Goal: Task Accomplishment & Management: Manage account settings

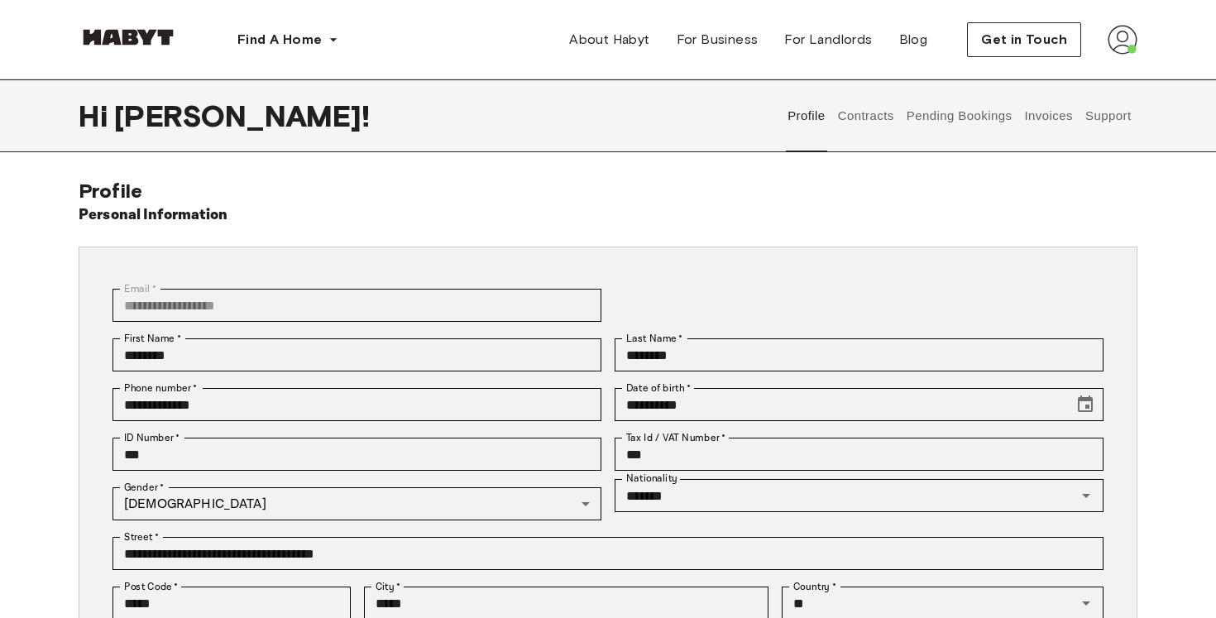
click at [837, 122] on button "Contracts" at bounding box center [866, 115] width 60 height 73
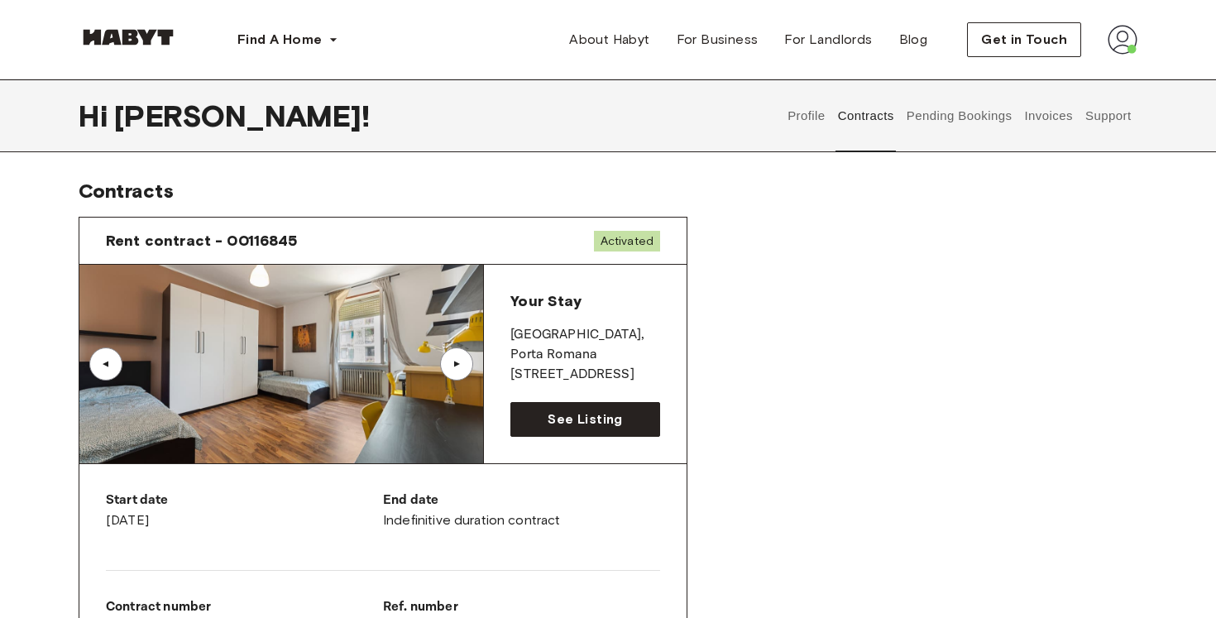
scroll to position [18, 0]
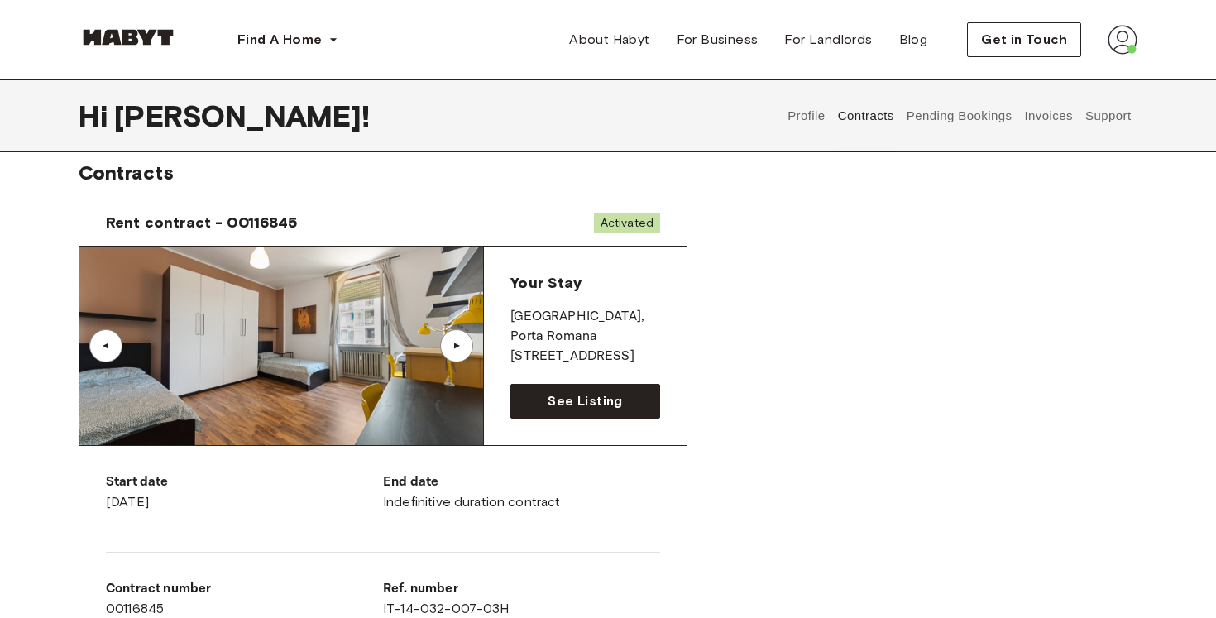
click at [1112, 126] on button "Support" at bounding box center [1108, 115] width 50 height 73
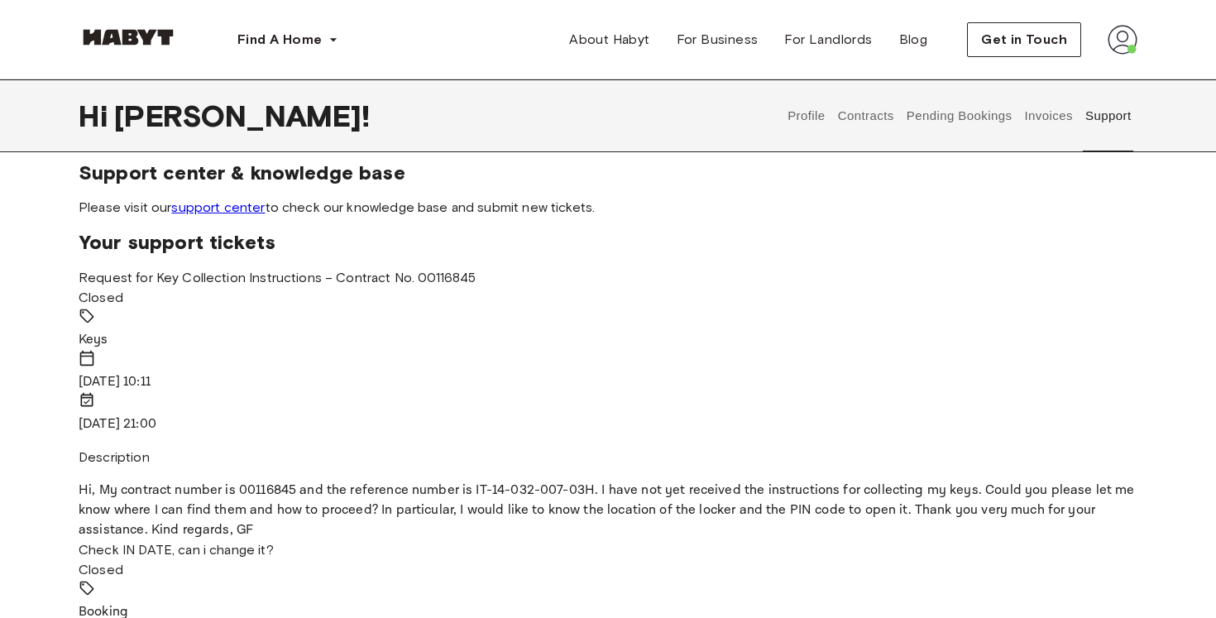
click at [233, 204] on link "support center" at bounding box center [218, 207] width 94 height 16
click at [602, 206] on span "Please visit our support center to check our knowledge base and submit new tick…" at bounding box center [608, 208] width 1059 height 18
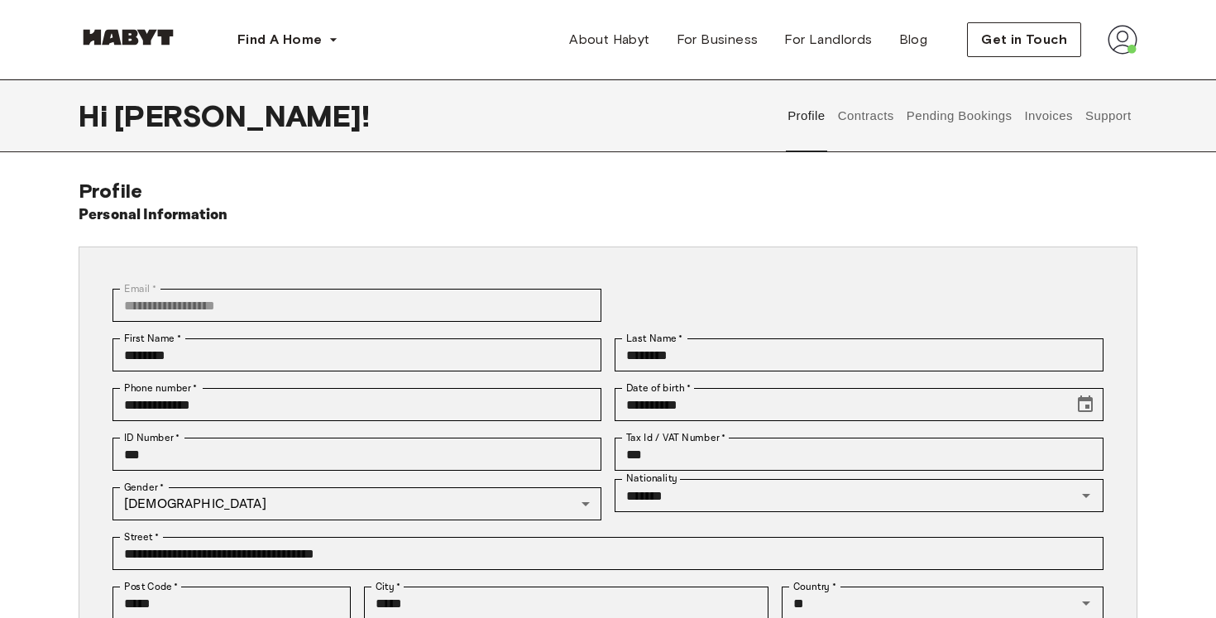
click at [847, 127] on button "Contracts" at bounding box center [866, 115] width 60 height 73
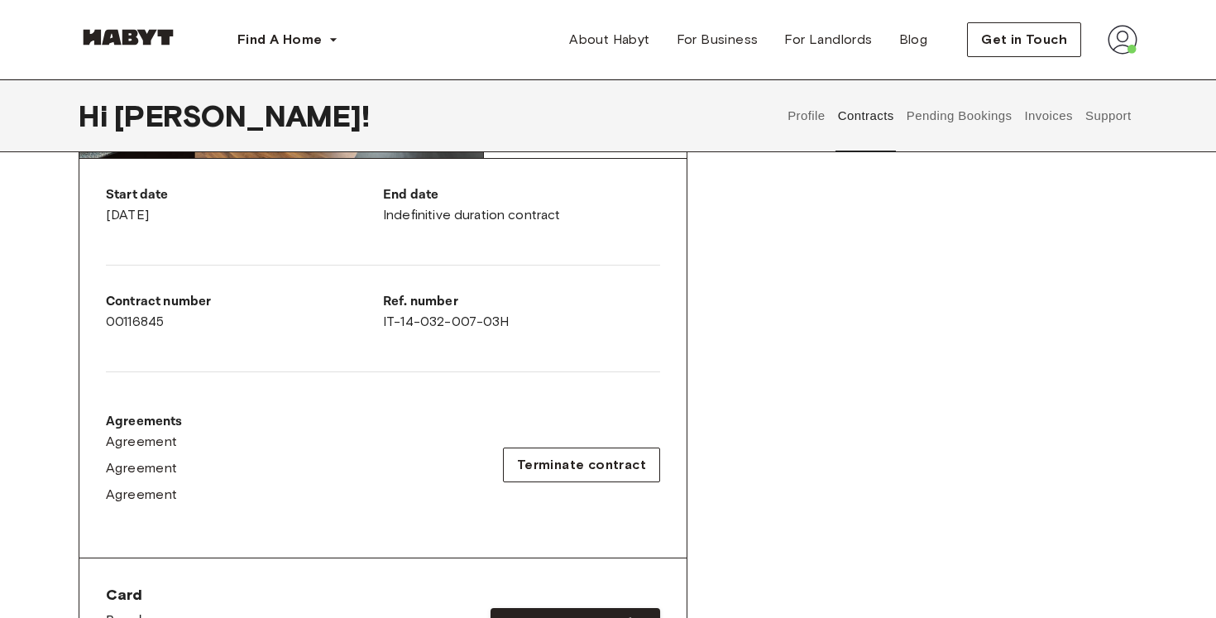
scroll to position [450, 0]
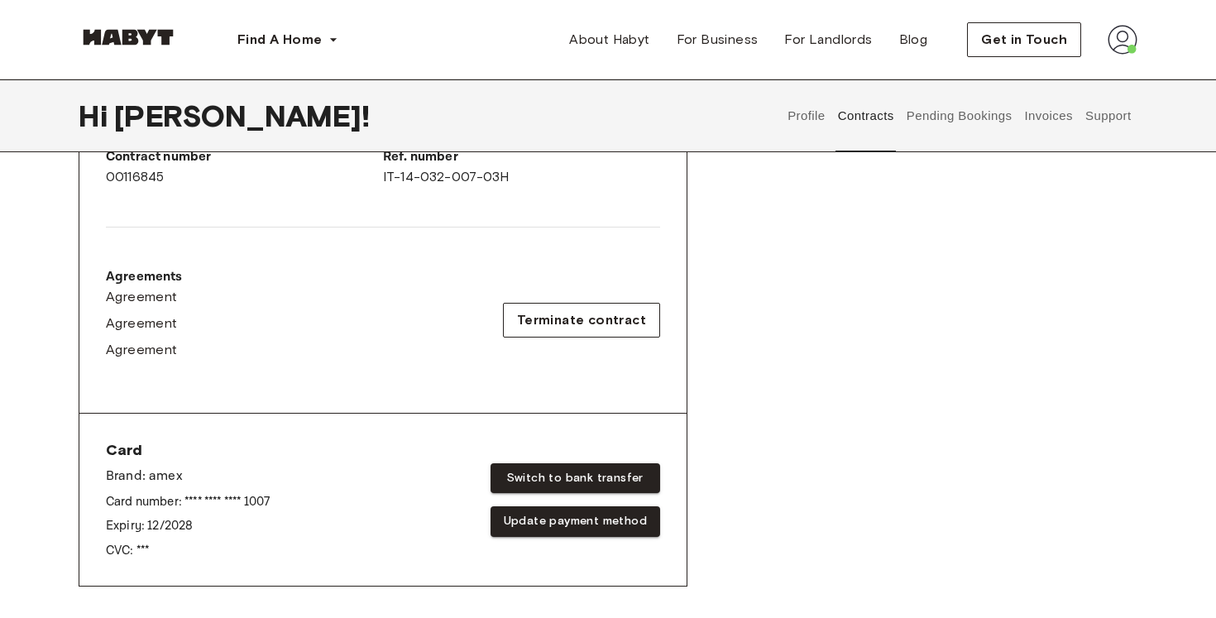
click at [127, 177] on div "Contract number 00116845" at bounding box center [244, 167] width 277 height 40
click at [200, 175] on div "Contract number 00116845" at bounding box center [244, 167] width 277 height 40
drag, startPoint x: 103, startPoint y: 156, endPoint x: 508, endPoint y: 174, distance: 405.0
click at [508, 174] on div "Start date August 16th, 2025 End date Indefinitive duration contract Contract n…" at bounding box center [382, 214] width 607 height 400
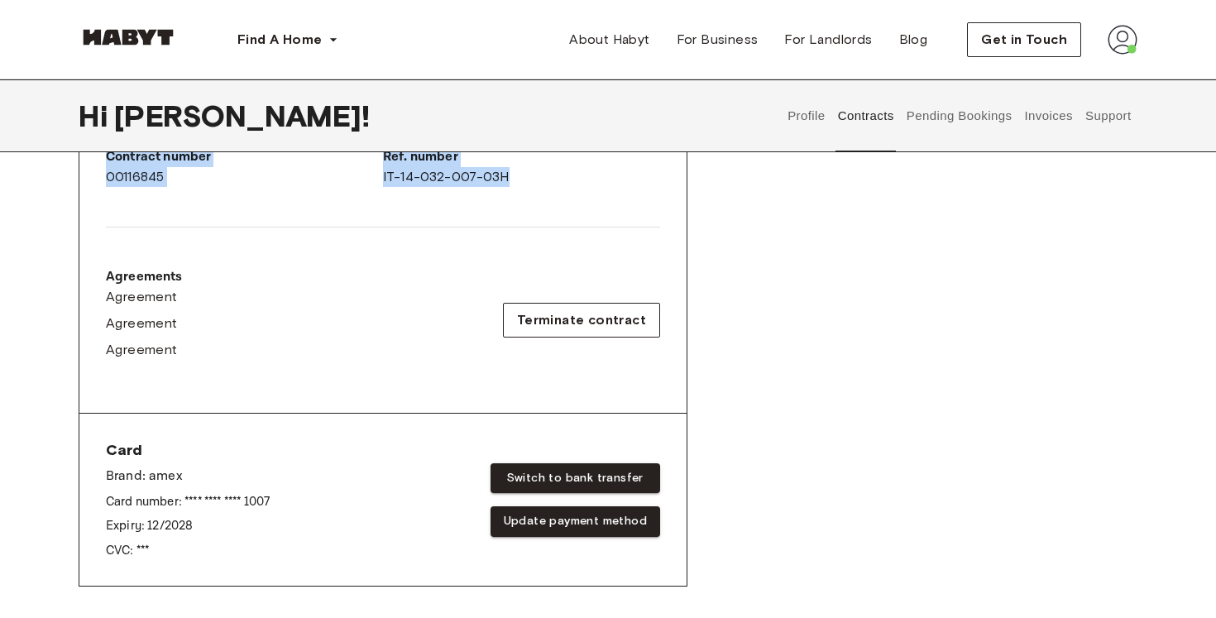
copy div "Contract number 00116845 Ref. number IT-14-032-007-03H"
click at [958, 374] on div "Rent contract - 00116845 Activated ▲ ▲ Your Stay MILAN , Porta Romana Corso Di …" at bounding box center [608, 189] width 1059 height 873
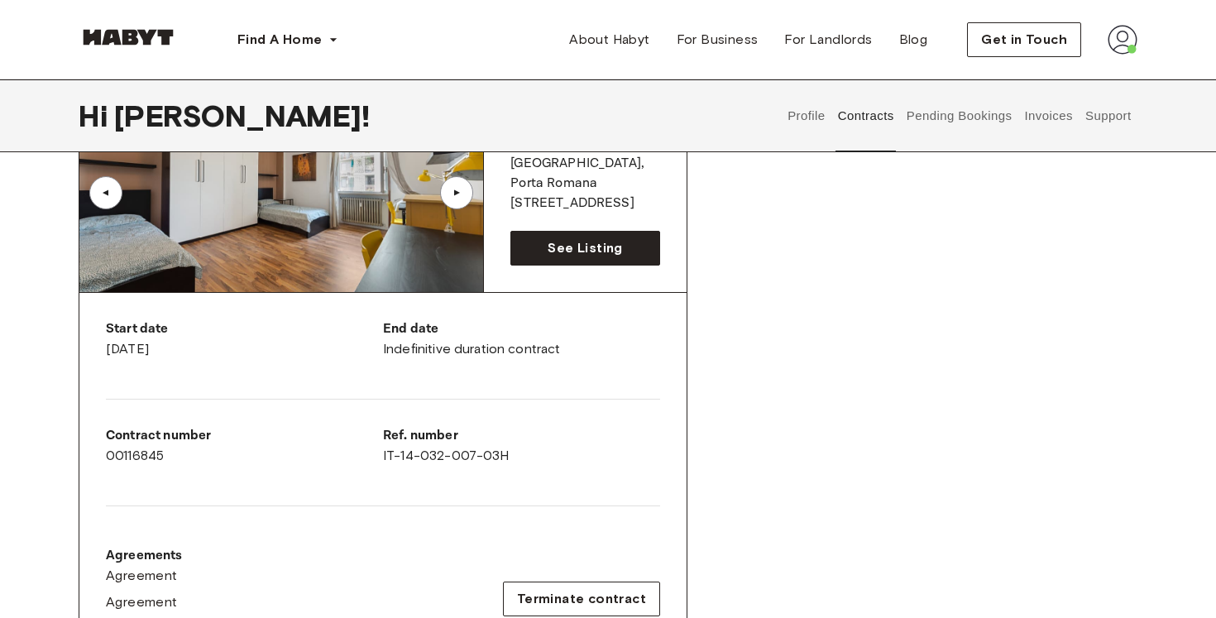
scroll to position [0, 0]
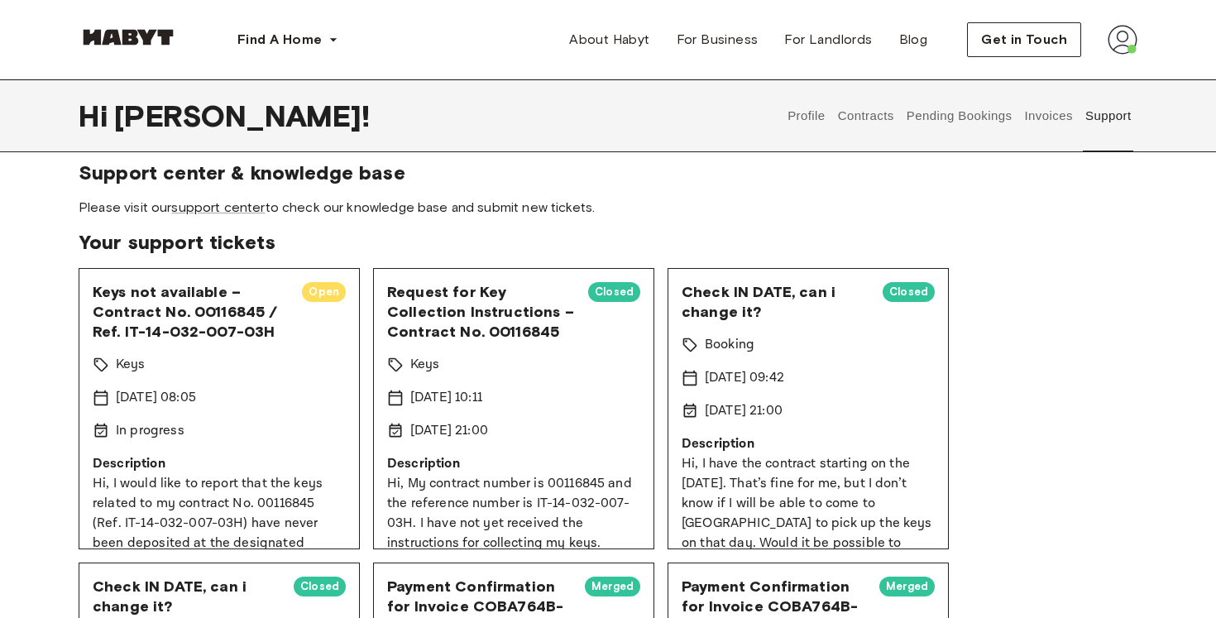
click at [616, 212] on span "Please visit our support center to check our knowledge base and submit new tick…" at bounding box center [608, 208] width 1059 height 18
click at [589, 206] on span "Please visit our support center to check our knowledge base and submit new tick…" at bounding box center [608, 208] width 1059 height 18
click at [607, 189] on section "Support center & knowledge base Please visit our support center to check our kn…" at bounding box center [608, 189] width 1059 height 56
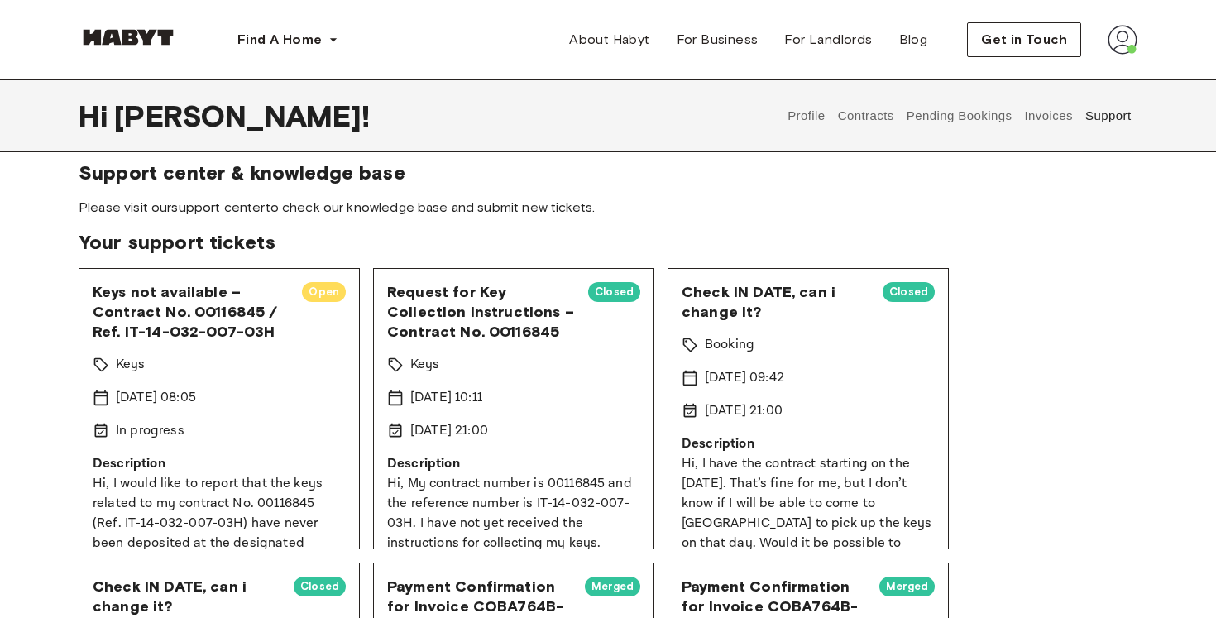
click at [600, 162] on span "Support center & knowledge base" at bounding box center [608, 173] width 1059 height 25
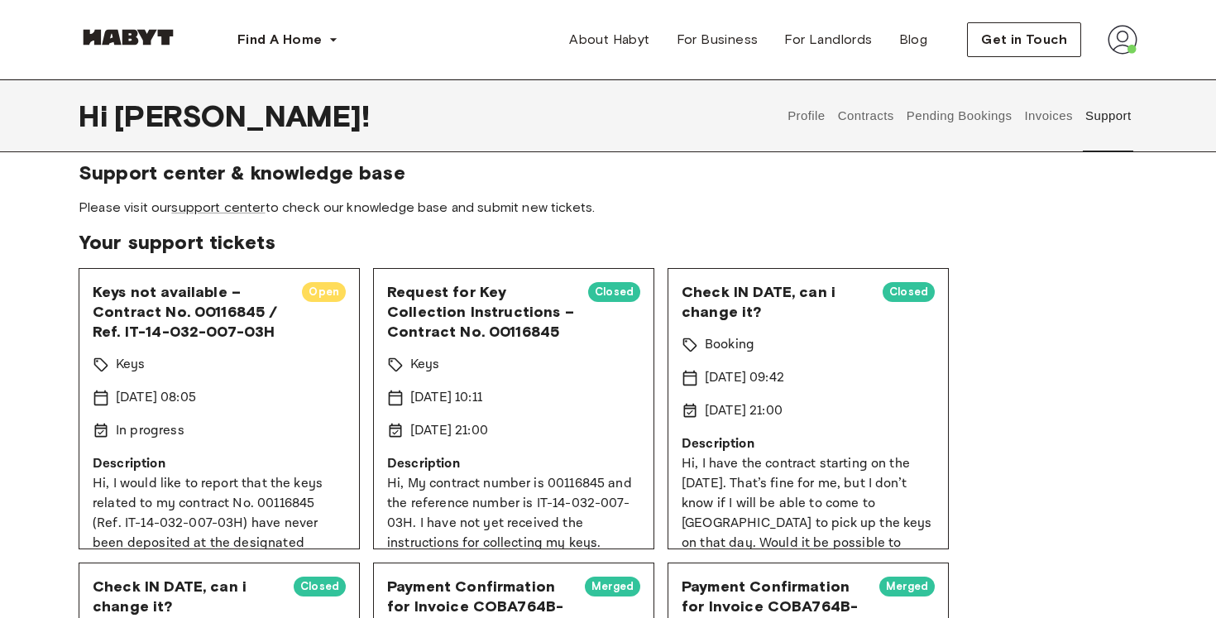
click at [631, 206] on span "Please visit our support center to check our knowledge base and submit new tick…" at bounding box center [608, 208] width 1059 height 18
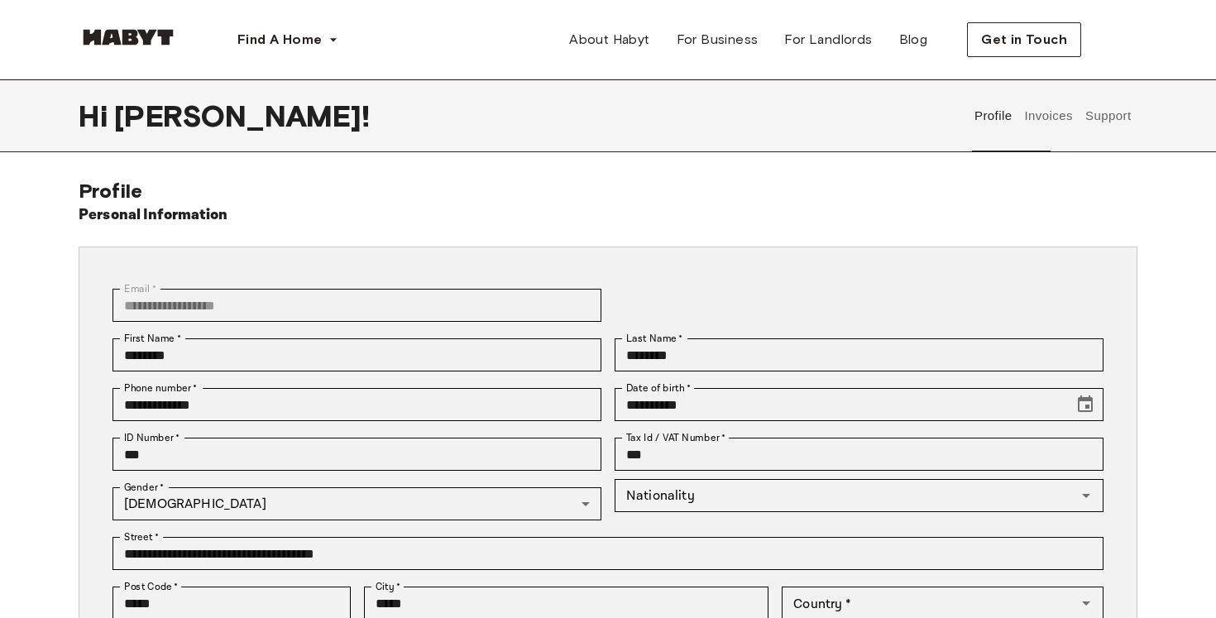
type input "*******"
type input "**"
